Goal: Task Accomplishment & Management: Manage account settings

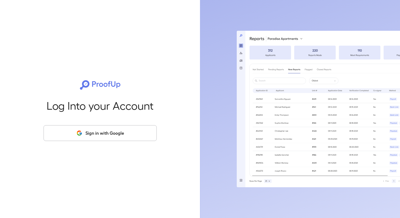
click at [90, 139] on button "Sign in with Google" at bounding box center [100, 133] width 113 height 16
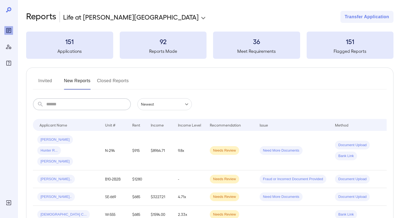
click at [60, 105] on input "text" at bounding box center [88, 104] width 85 height 12
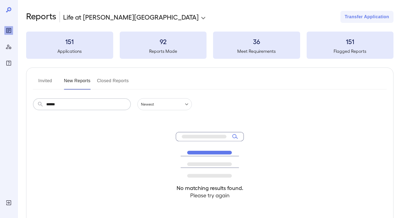
type input "******"
click at [43, 82] on button "Invited" at bounding box center [45, 82] width 25 height 13
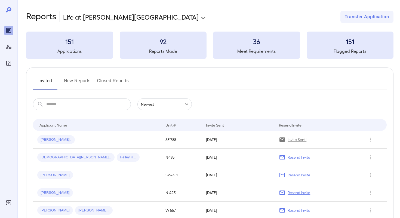
click at [71, 84] on button "New Reports" at bounding box center [77, 82] width 27 height 13
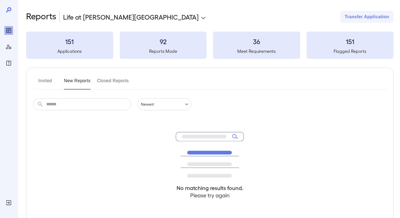
click at [107, 82] on button "Closed Reports" at bounding box center [113, 82] width 32 height 13
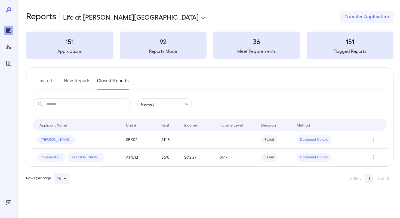
click at [70, 82] on button "New Reports" at bounding box center [77, 82] width 27 height 13
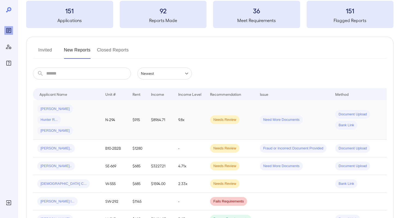
scroll to position [31, 0]
click at [49, 50] on button "Invited" at bounding box center [45, 51] width 25 height 13
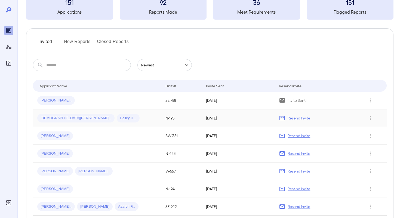
scroll to position [47, 0]
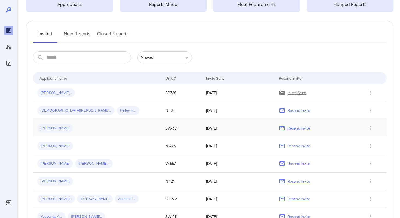
click at [288, 128] on p "Resend Invite" at bounding box center [299, 128] width 23 height 5
